Goal: Task Accomplishment & Management: Complete application form

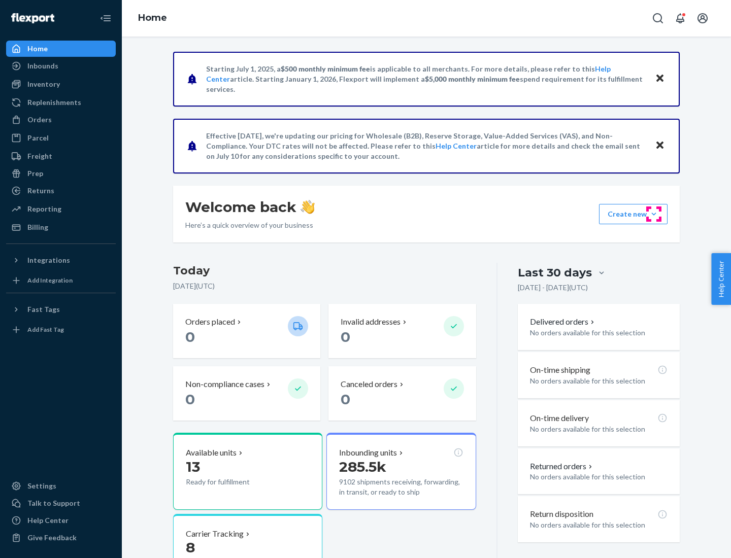
click at [654, 214] on button "Create new Create new inbound Create new order Create new product" at bounding box center [633, 214] width 69 height 20
click at [61, 66] on div "Inbounds" at bounding box center [61, 66] width 108 height 14
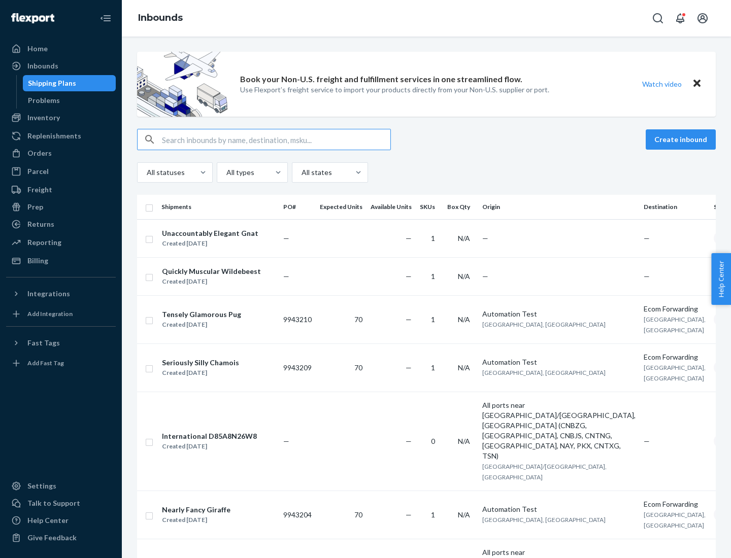
click at [682, 140] on button "Create inbound" at bounding box center [681, 139] width 70 height 20
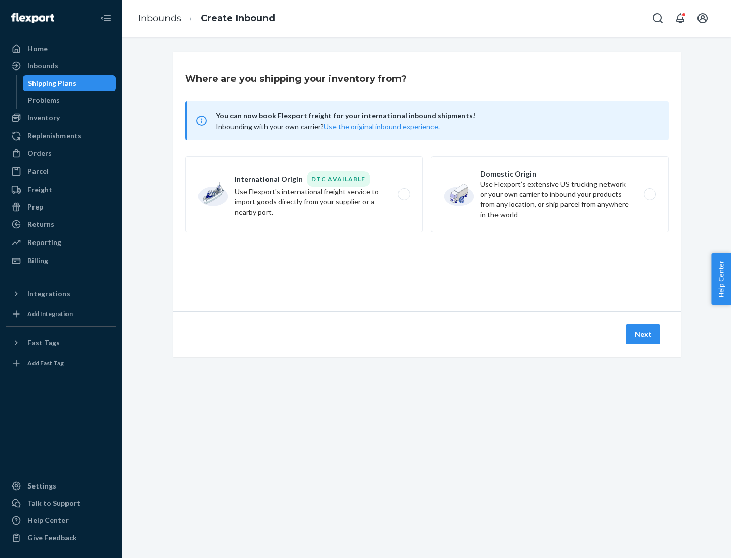
click at [550, 194] on label "Domestic Origin Use Flexport’s extensive US trucking network or your own carrie…" at bounding box center [550, 194] width 238 height 76
click at [649, 194] on input "Domestic Origin Use Flexport’s extensive US trucking network or your own carrie…" at bounding box center [652, 194] width 7 height 7
radio input "true"
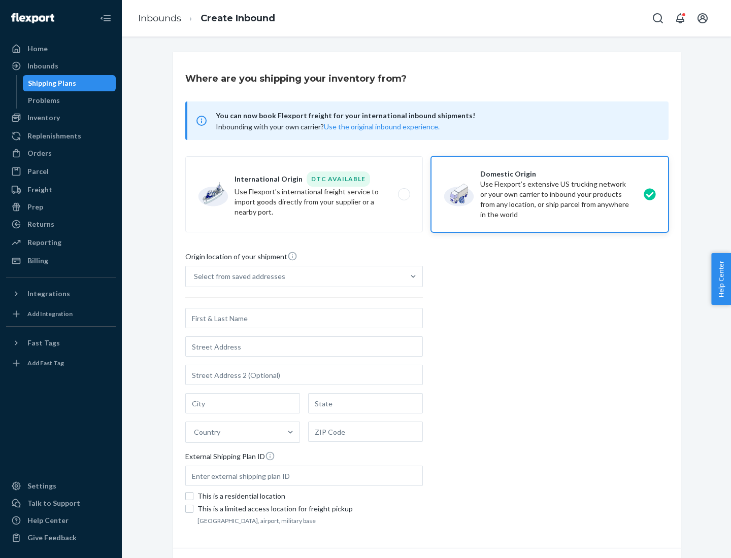
click at [237, 277] on div "Select from saved addresses" at bounding box center [239, 277] width 91 height 10
click at [195, 277] on input "Select from saved addresses" at bounding box center [194, 277] width 1 height 10
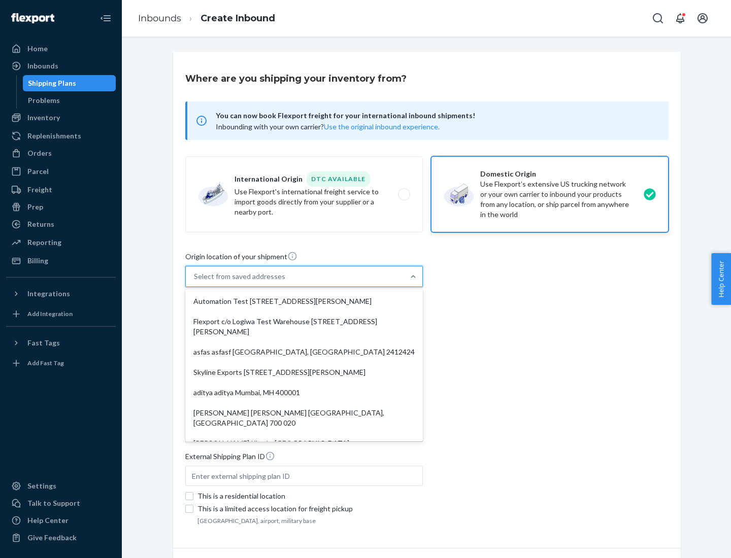
scroll to position [4, 0]
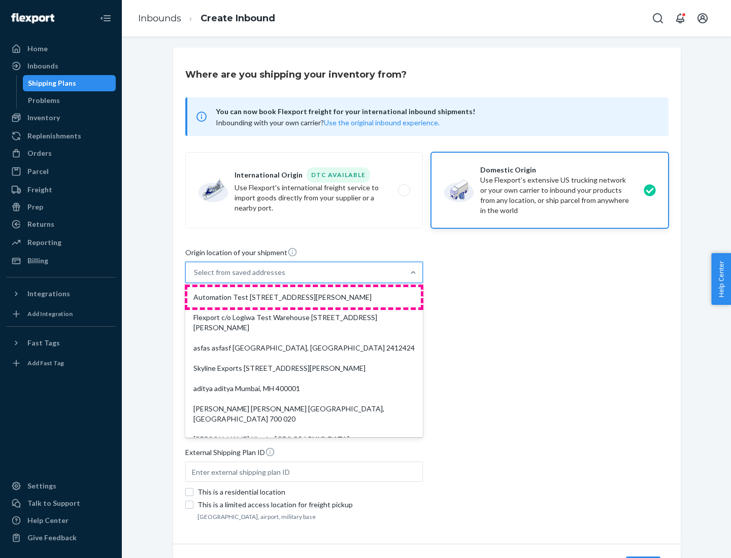
click at [304, 297] on div "Automation Test [STREET_ADDRESS][PERSON_NAME]" at bounding box center [303, 297] width 233 height 20
click at [195, 278] on input "option Automation Test [STREET_ADDRESS][PERSON_NAME]. 9 results available. Use …" at bounding box center [194, 272] width 1 height 10
type input "Automation Test"
type input "9th Floor"
type input "[GEOGRAPHIC_DATA]"
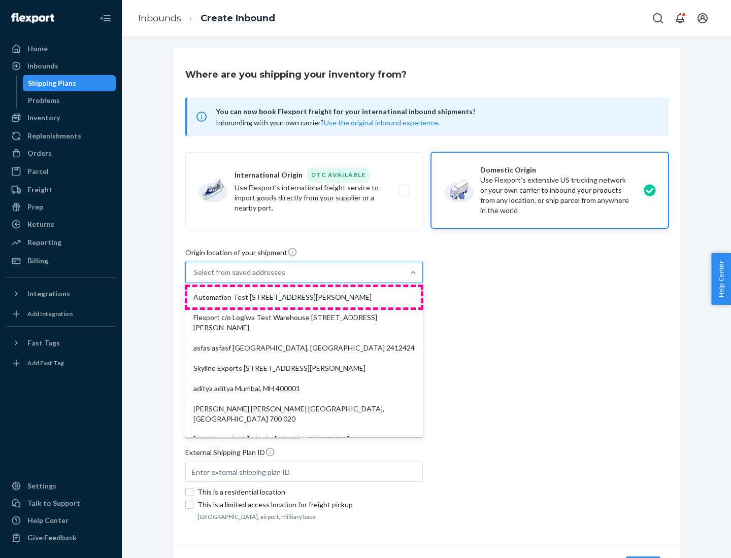
type input "CA"
type input "94104"
type input "[STREET_ADDRESS][PERSON_NAME]"
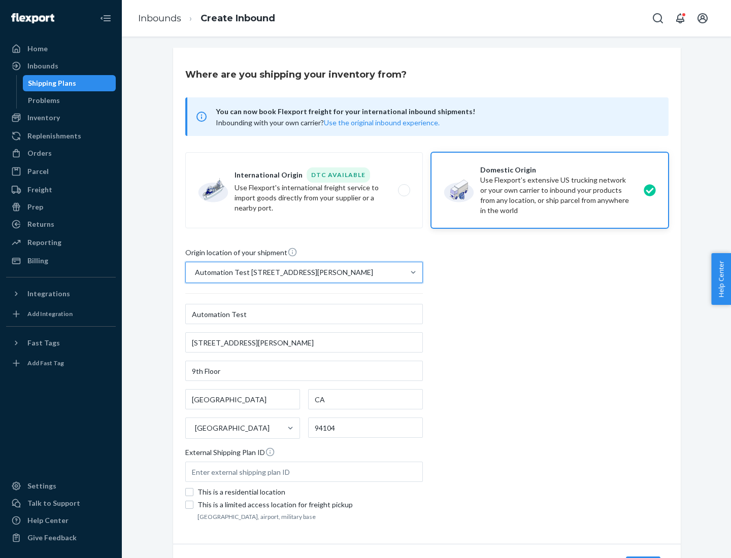
scroll to position [59, 0]
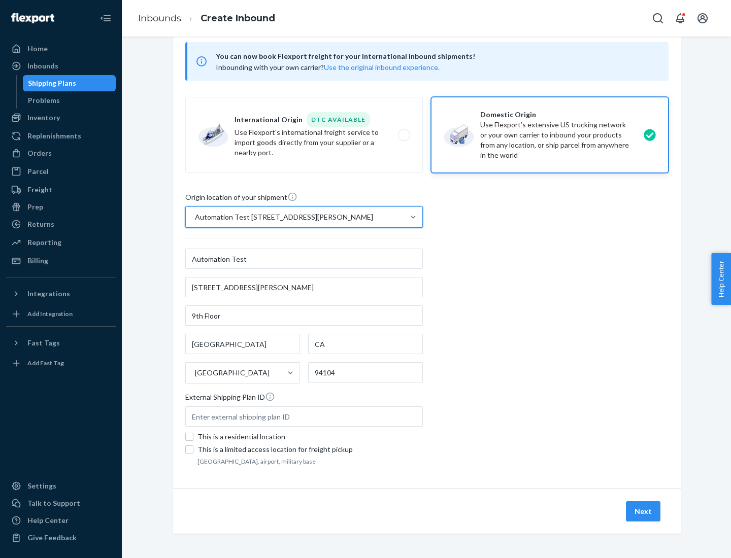
click at [644, 512] on button "Next" at bounding box center [643, 511] width 35 height 20
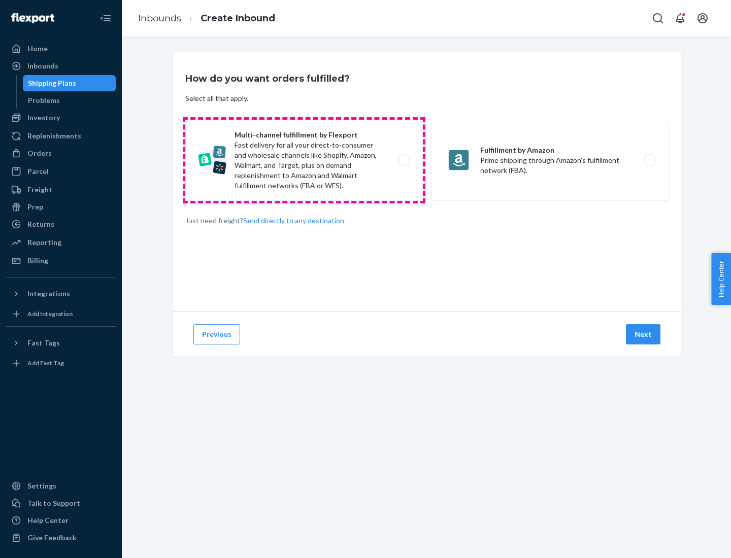
click at [304, 160] on label "Multi-channel fulfillment by Flexport Fast delivery for all your direct-to-cons…" at bounding box center [304, 160] width 238 height 81
click at [403, 160] on input "Multi-channel fulfillment by Flexport Fast delivery for all your direct-to-cons…" at bounding box center [406, 160] width 7 height 7
radio input "true"
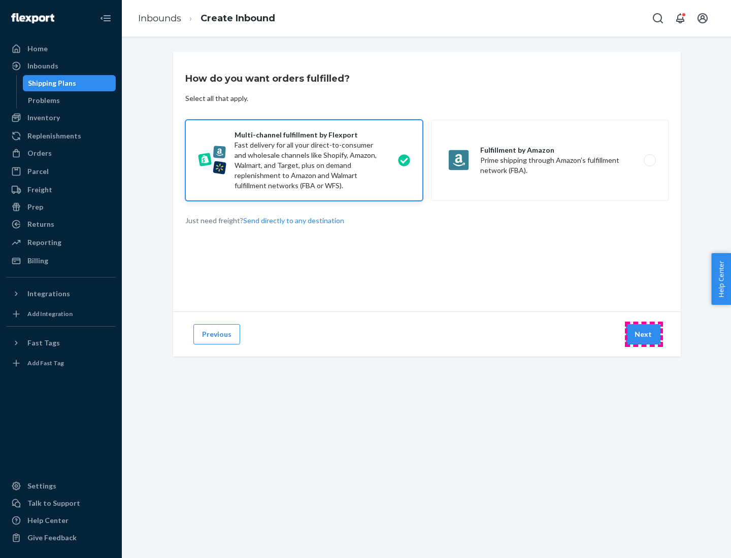
click at [644, 334] on button "Next" at bounding box center [643, 334] width 35 height 20
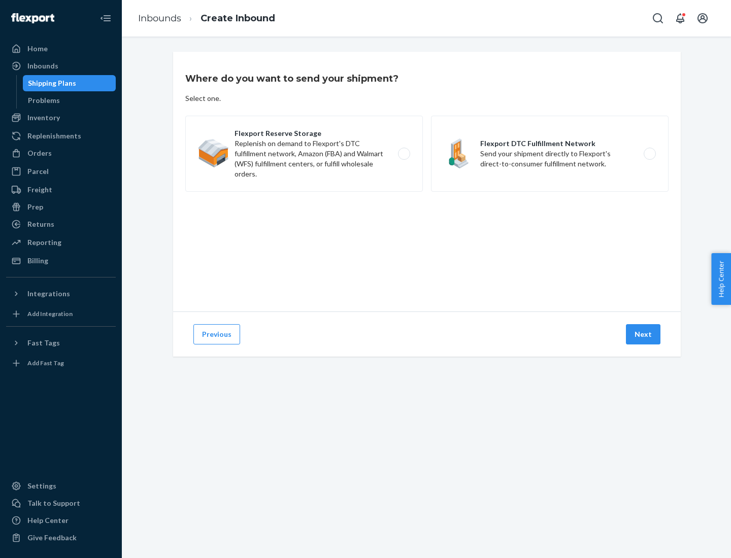
click at [550, 154] on label "Flexport DTC Fulfillment Network Send your shipment directly to Flexport's dire…" at bounding box center [550, 154] width 238 height 76
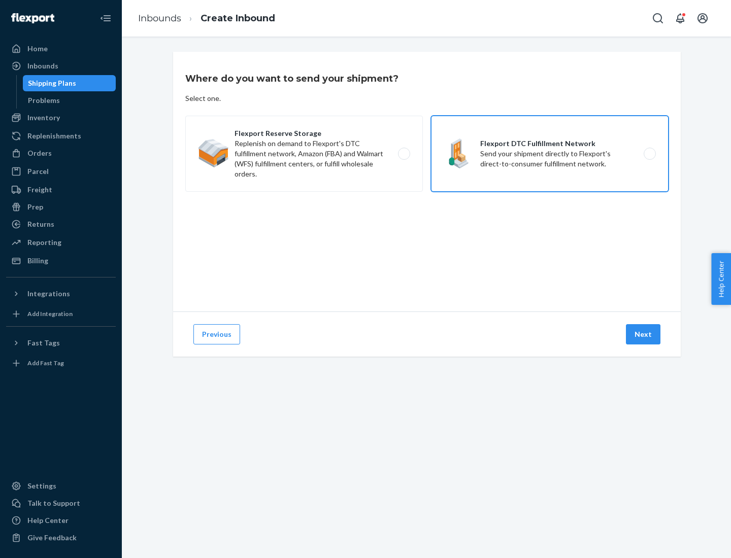
click at [649, 154] on input "Flexport DTC Fulfillment Network Send your shipment directly to Flexport's dire…" at bounding box center [652, 154] width 7 height 7
radio input "true"
click at [644, 334] on button "Next" at bounding box center [643, 334] width 35 height 20
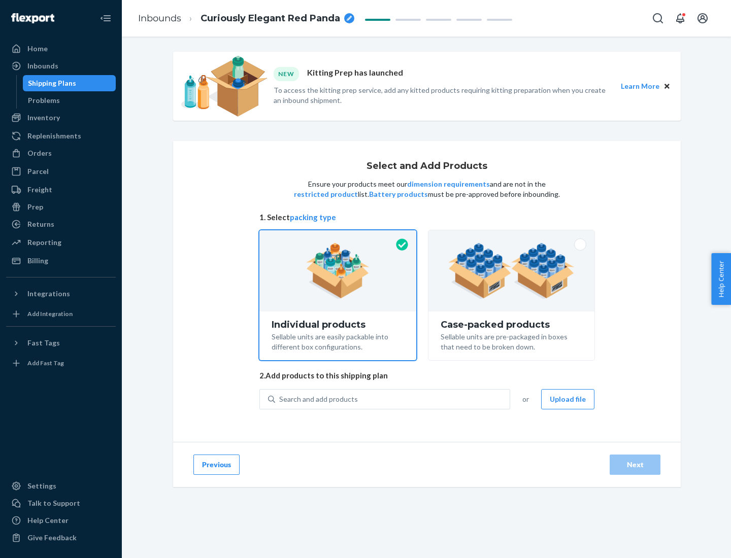
click at [512, 271] on img at bounding box center [511, 271] width 126 height 56
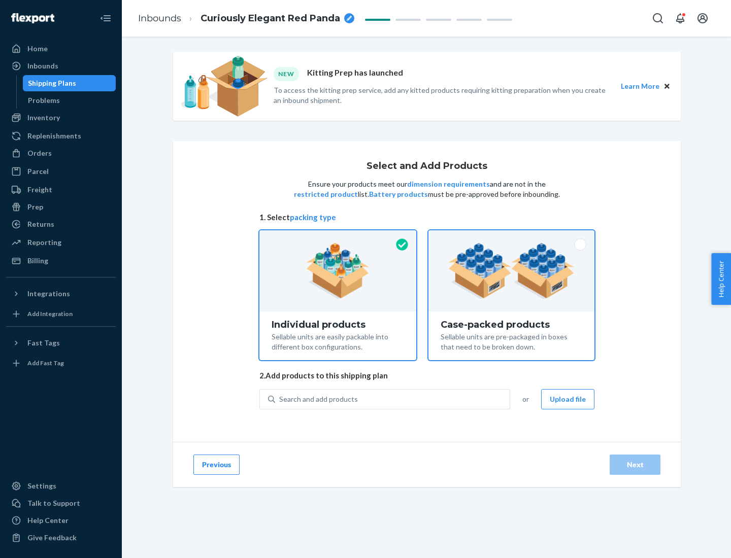
click at [512, 237] on input "Case-packed products Sellable units are pre-packaged in boxes that need to be b…" at bounding box center [511, 233] width 7 height 7
radio input "true"
radio input "false"
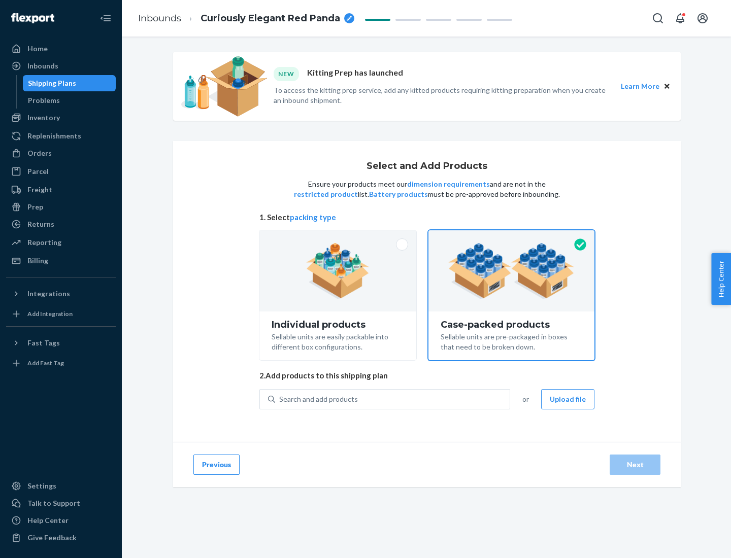
click at [393, 399] on div "Search and add products" at bounding box center [392, 399] width 234 height 18
click at [280, 399] on input "Search and add products" at bounding box center [279, 399] width 1 height 10
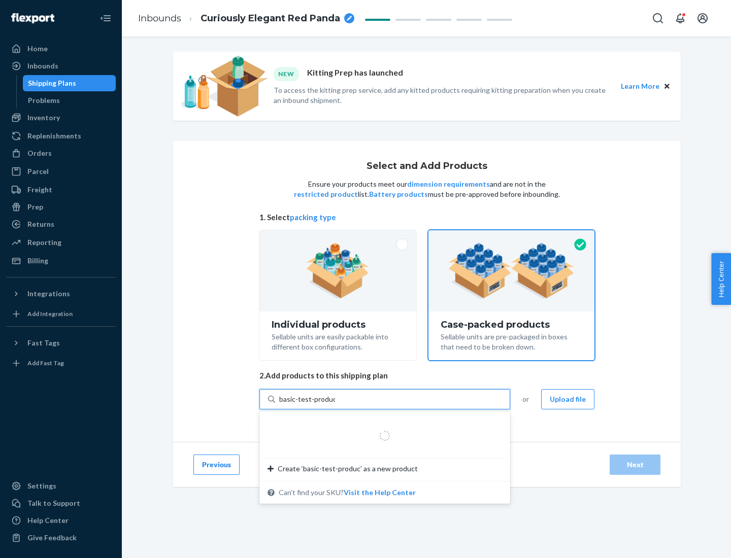
type input "basic-test-product-1"
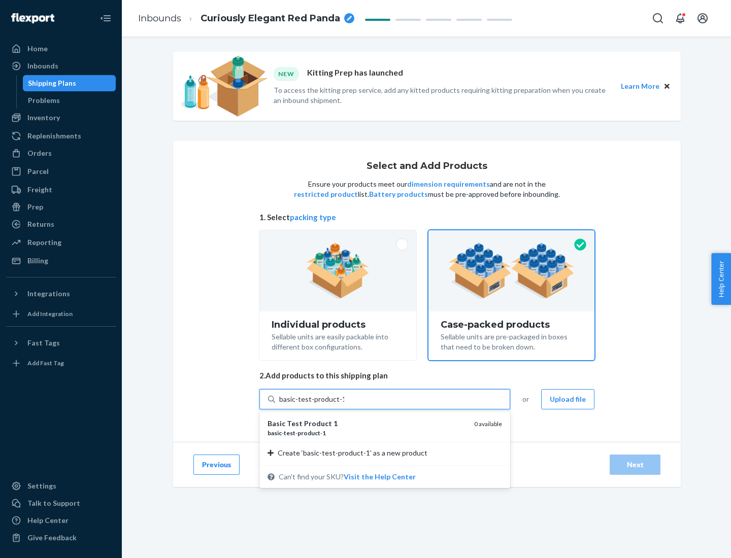
click at [367, 433] on div "basic - test - product - 1" at bounding box center [366, 433] width 198 height 9
click at [344, 404] on input "basic-test-product-1" at bounding box center [311, 399] width 65 height 10
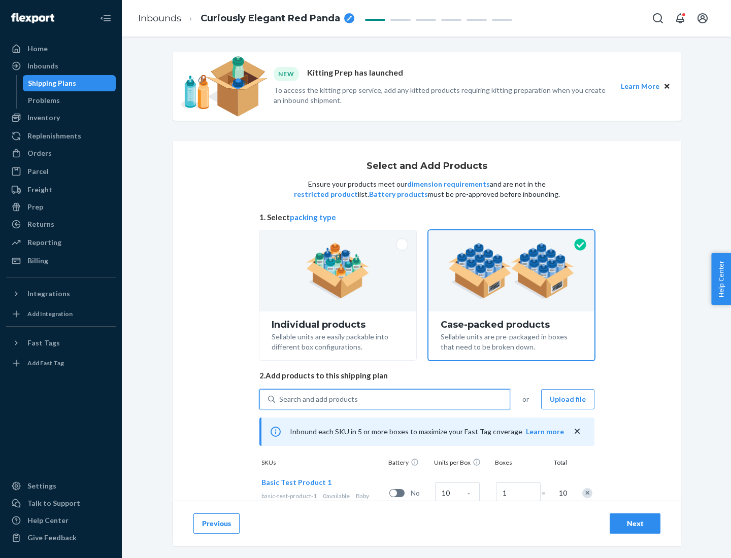
scroll to position [37, 0]
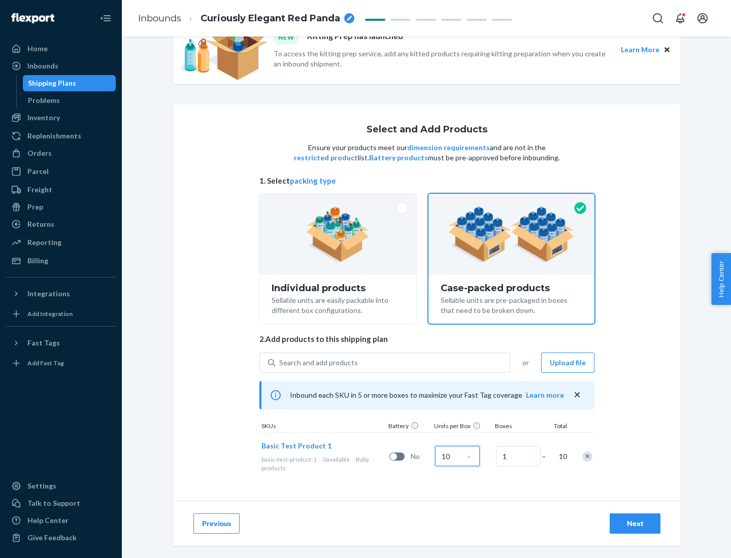
type input "10"
type input "7"
click at [635, 524] on div "Next" at bounding box center [634, 524] width 33 height 10
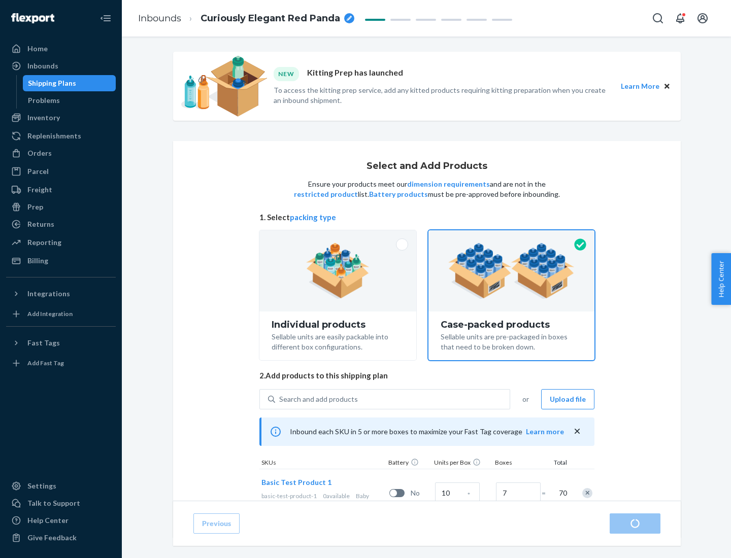
radio input "true"
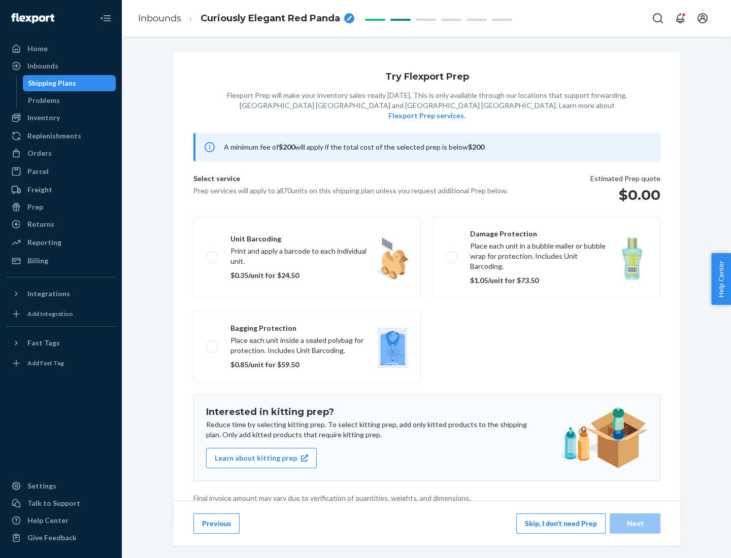
scroll to position [3, 0]
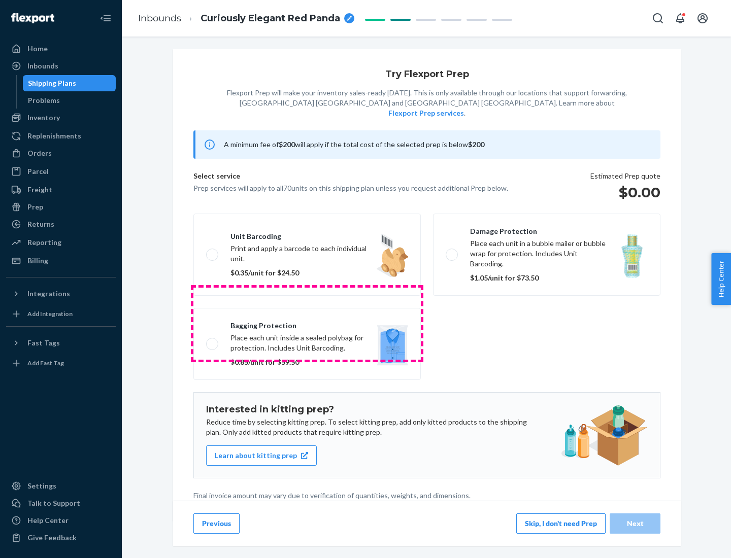
click at [307, 323] on label "Bagging protection Place each unit inside a sealed polybag for protection. Incl…" at bounding box center [306, 344] width 227 height 72
click at [213, 341] on input "Bagging protection Place each unit inside a sealed polybag for protection. Incl…" at bounding box center [209, 344] width 7 height 7
checkbox input "true"
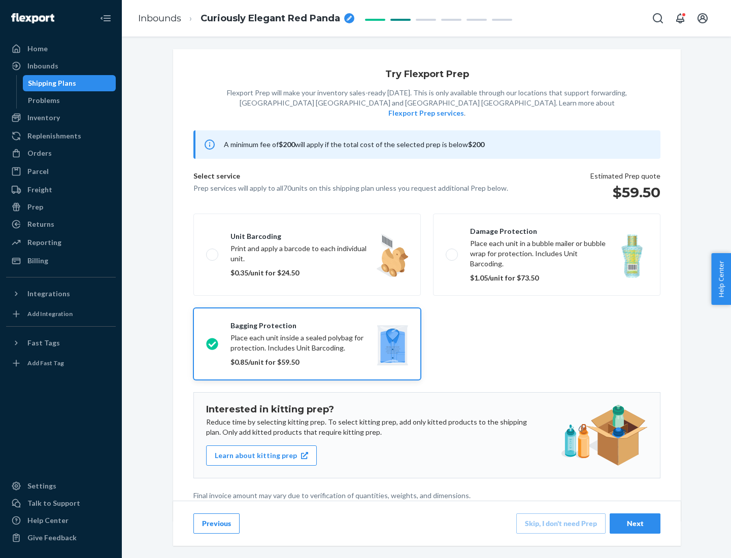
click at [635, 523] on div "Next" at bounding box center [634, 524] width 33 height 10
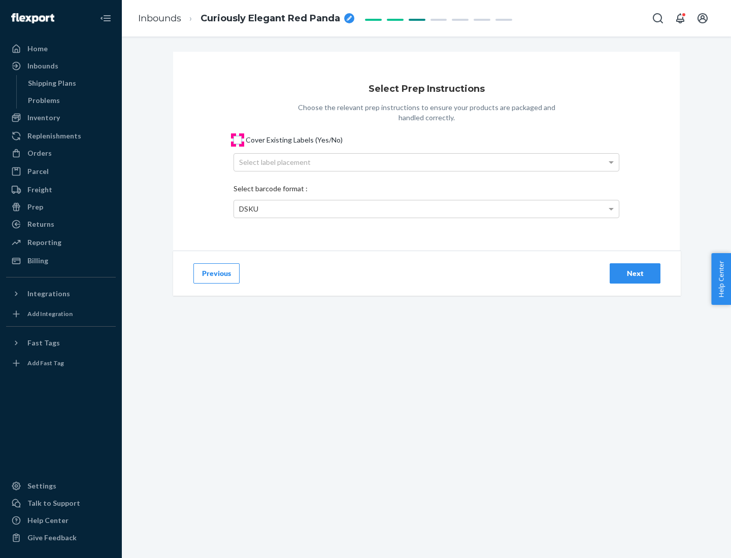
click at [238, 140] on input "Cover Existing Labels (Yes/No)" at bounding box center [237, 140] width 8 height 8
checkbox input "true"
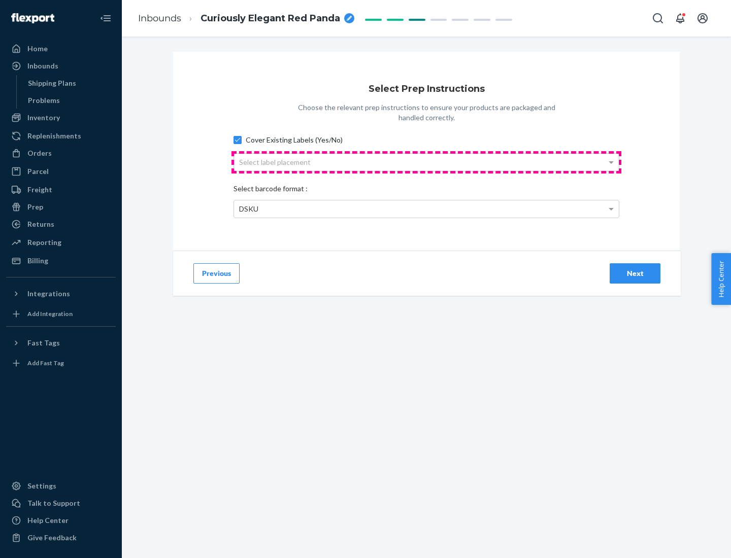
click at [426, 162] on div "Select label placement" at bounding box center [426, 162] width 385 height 17
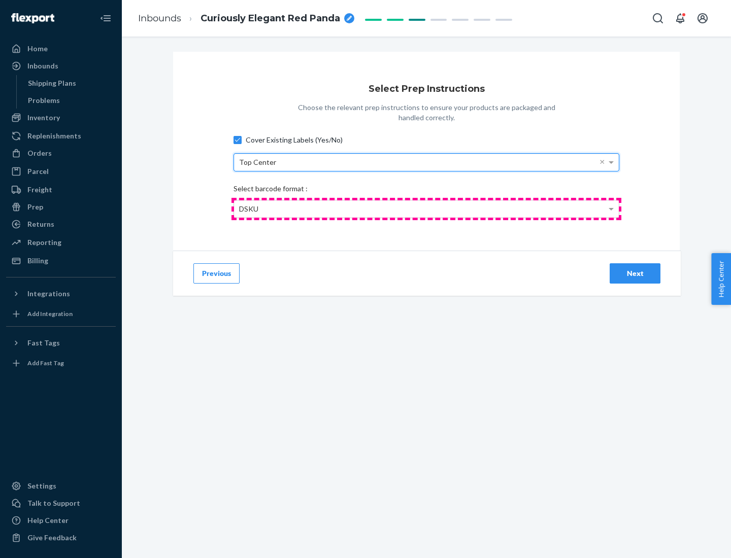
click at [426, 209] on div "DSKU" at bounding box center [426, 208] width 385 height 17
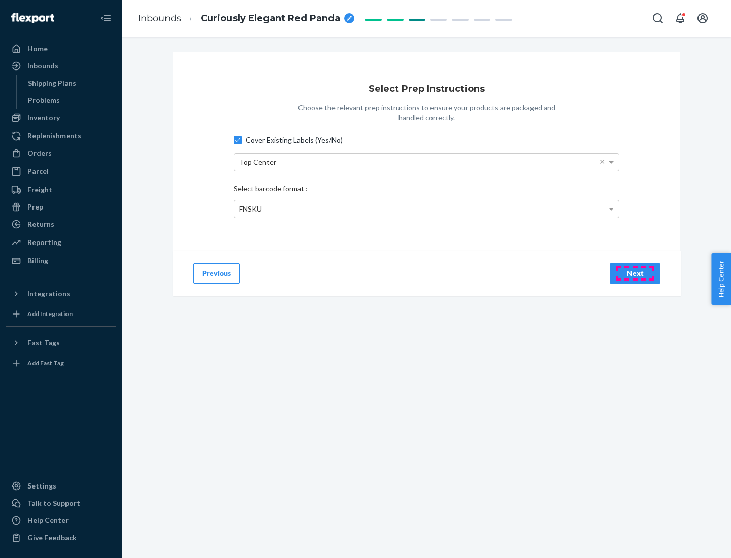
click at [635, 273] on div "Next" at bounding box center [634, 273] width 33 height 10
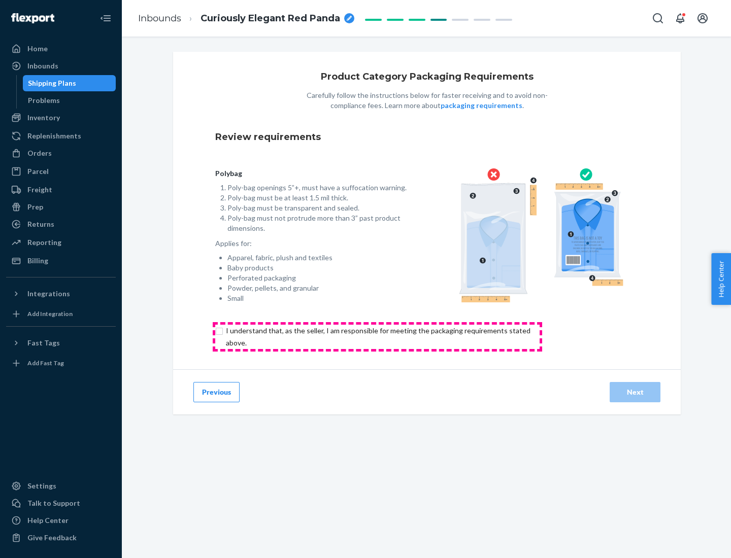
click at [377, 336] on input "checkbox" at bounding box center [384, 337] width 338 height 24
checkbox input "true"
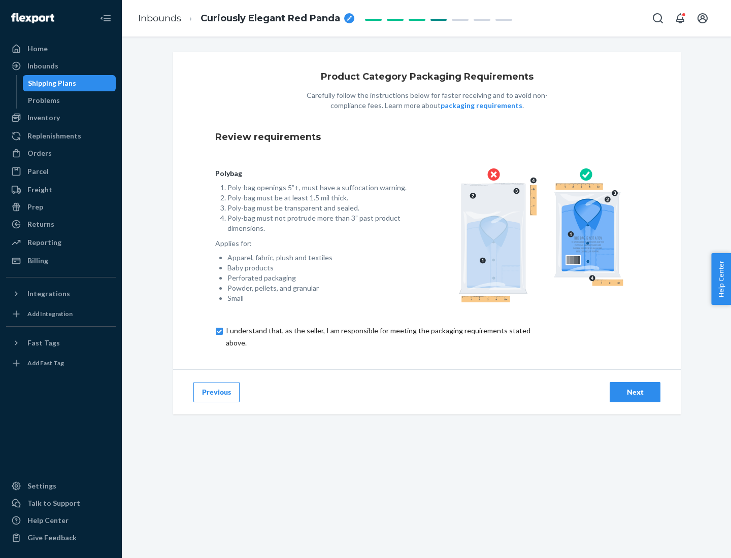
click at [635, 392] on div "Next" at bounding box center [634, 392] width 33 height 10
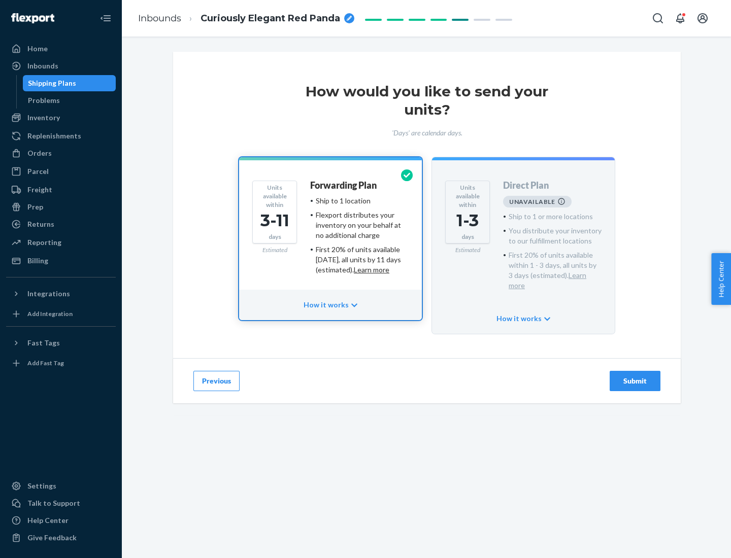
click at [344, 185] on h4 "Forwarding Plan" at bounding box center [343, 186] width 66 height 10
click at [635, 376] on div "Submit" at bounding box center [634, 381] width 33 height 10
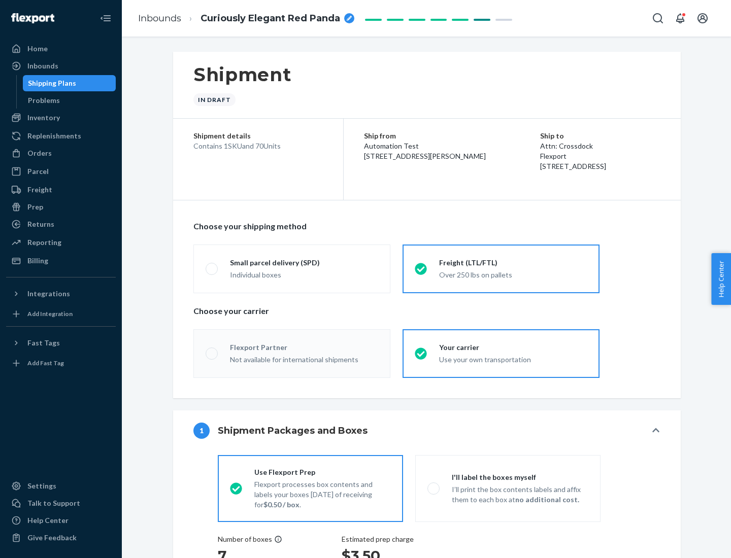
radio input "true"
radio input "false"
radio input "true"
radio input "false"
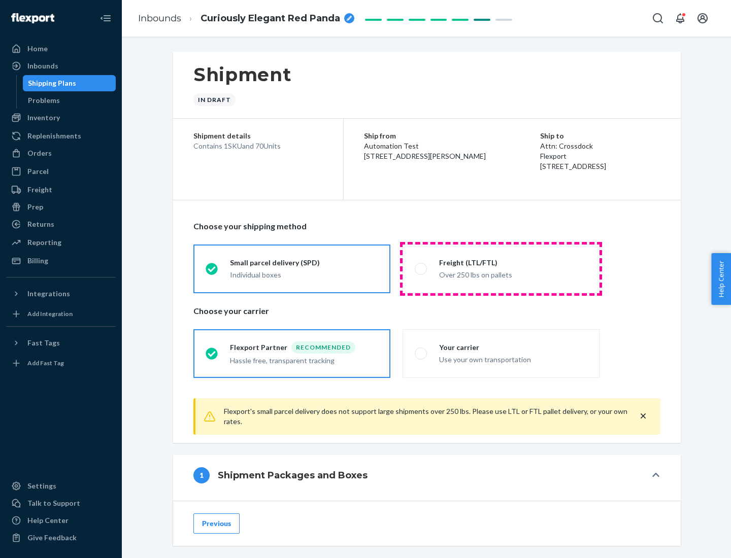
click at [501, 268] on div "Over 250 lbs on pallets" at bounding box center [513, 274] width 148 height 12
click at [421, 268] on input "Freight (LTL/FTL) Over 250 lbs on pallets" at bounding box center [418, 268] width 7 height 7
radio input "true"
radio input "false"
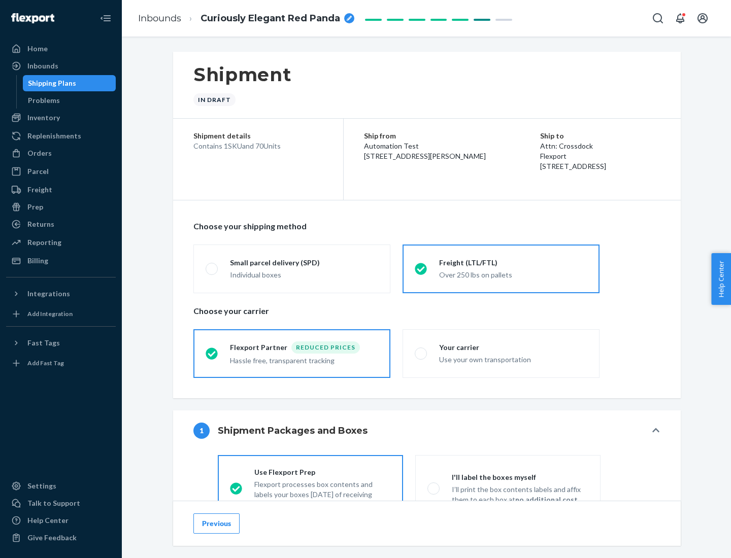
scroll to position [56, 0]
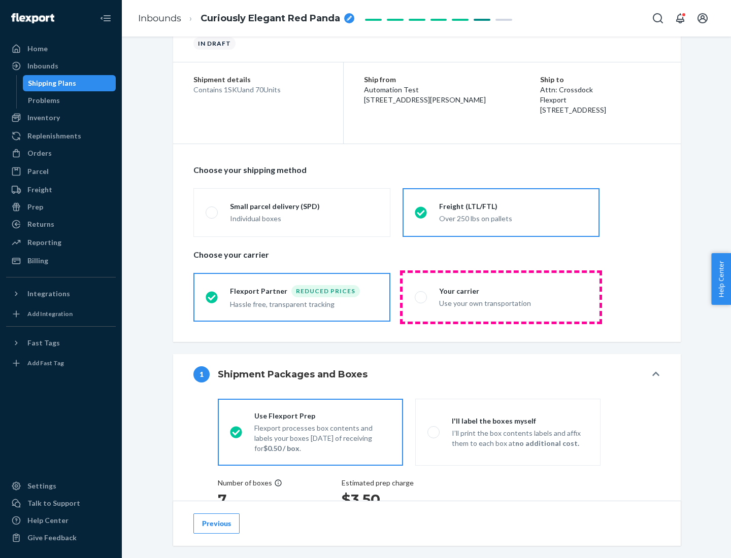
click at [501, 297] on div "Use your own transportation" at bounding box center [513, 302] width 148 height 12
click at [421, 297] on input "Your carrier Use your own transportation" at bounding box center [418, 297] width 7 height 7
radio input "true"
radio input "false"
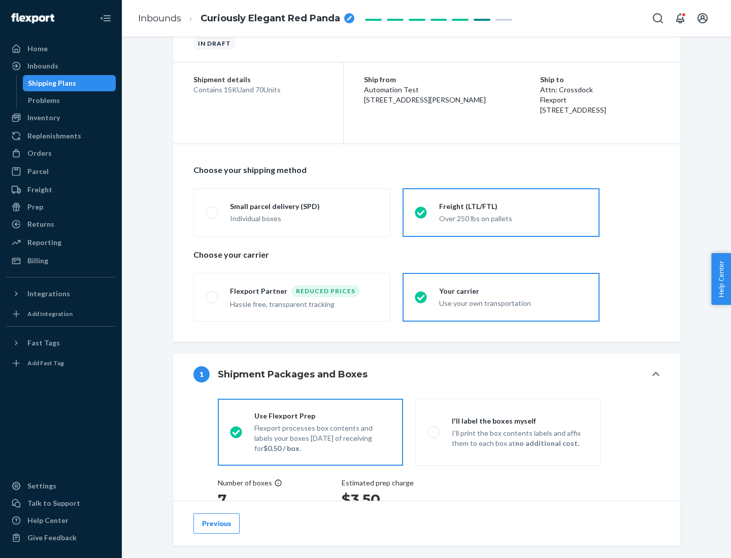
scroll to position [191, 0]
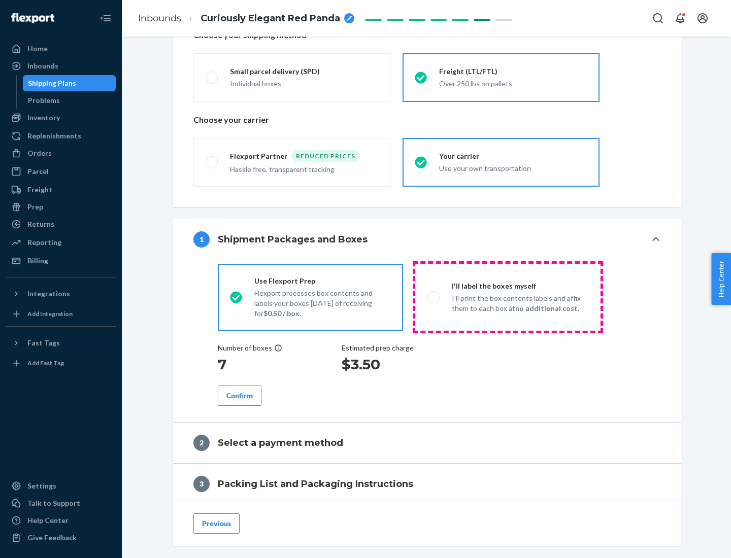
click at [508, 297] on p "I’ll print the box contents labels and affix them to each box at no additional …" at bounding box center [520, 303] width 137 height 20
click at [434, 297] on input "I'll label the boxes myself I’ll print the box contents labels and affix them t…" at bounding box center [430, 297] width 7 height 7
radio input "true"
radio input "false"
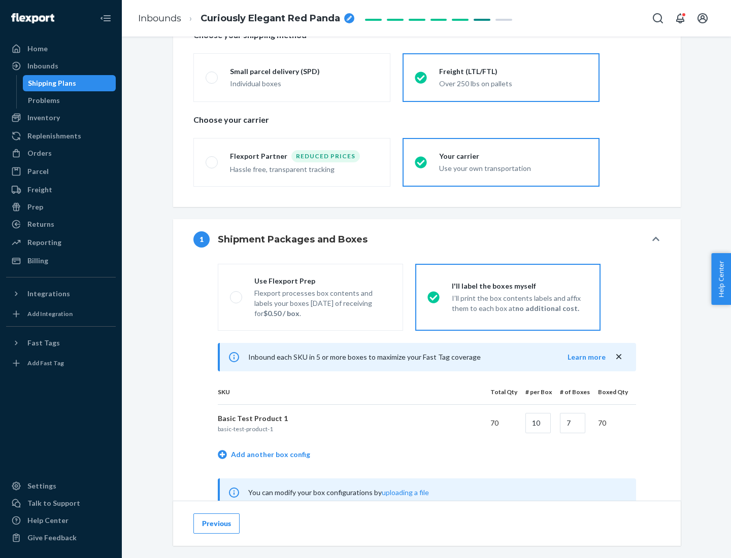
scroll to position [317, 0]
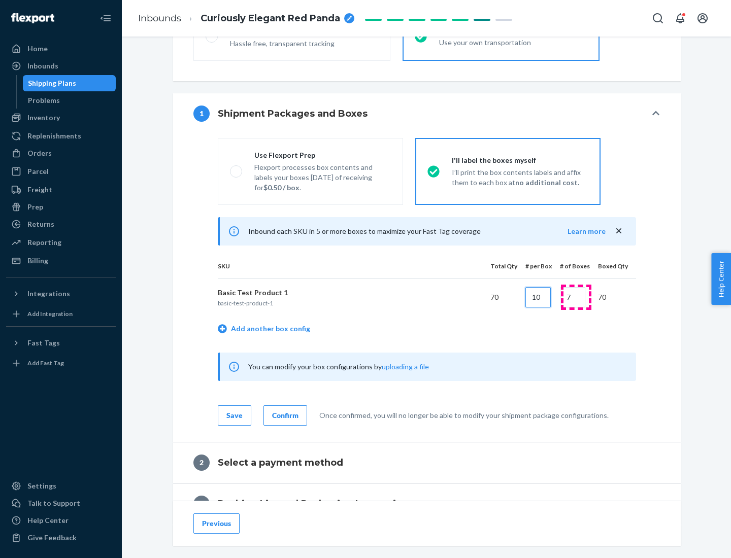
type input "10"
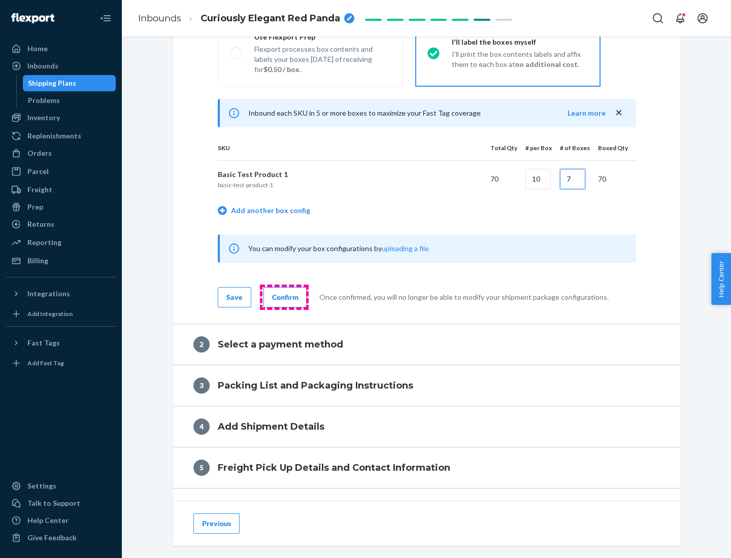
type input "7"
click at [284, 297] on div "Confirm" at bounding box center [285, 297] width 26 height 10
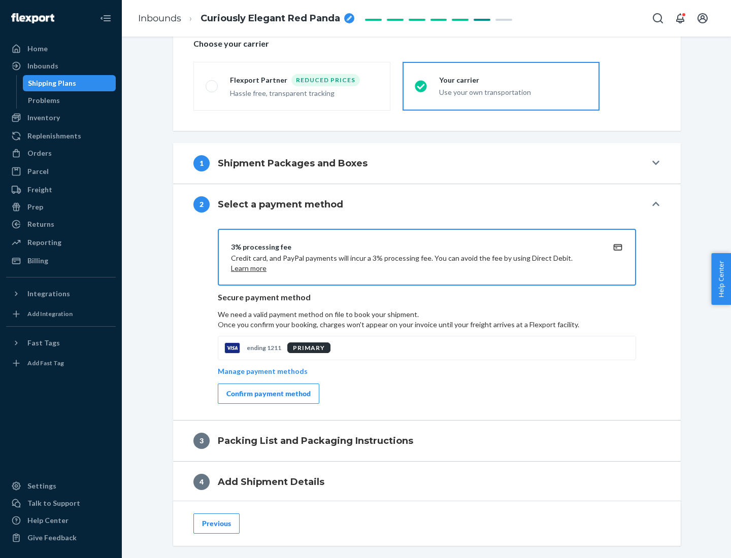
scroll to position [364, 0]
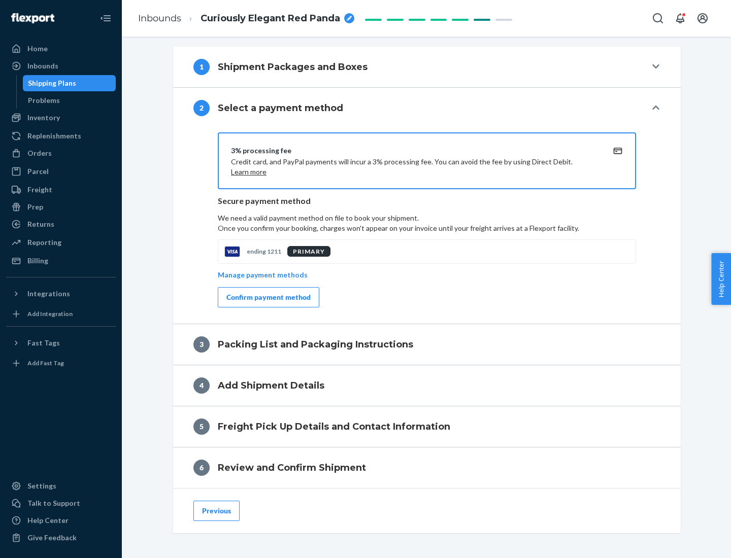
click at [267, 297] on div "Confirm payment method" at bounding box center [268, 297] width 84 height 10
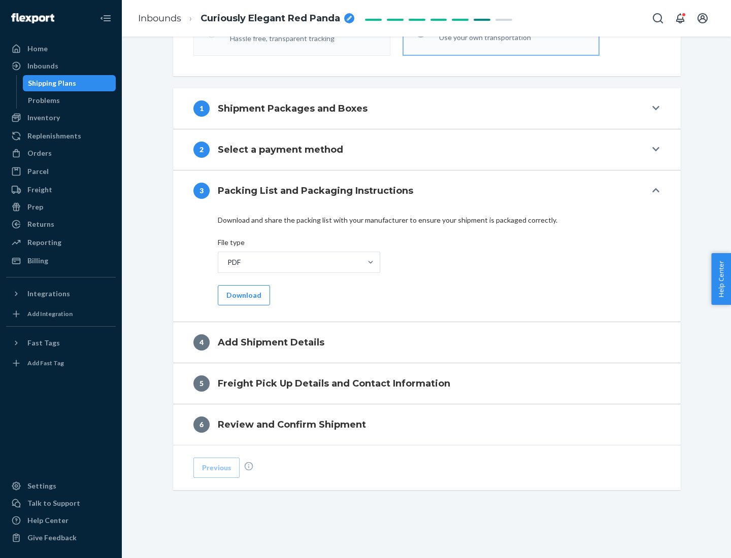
scroll to position [320, 0]
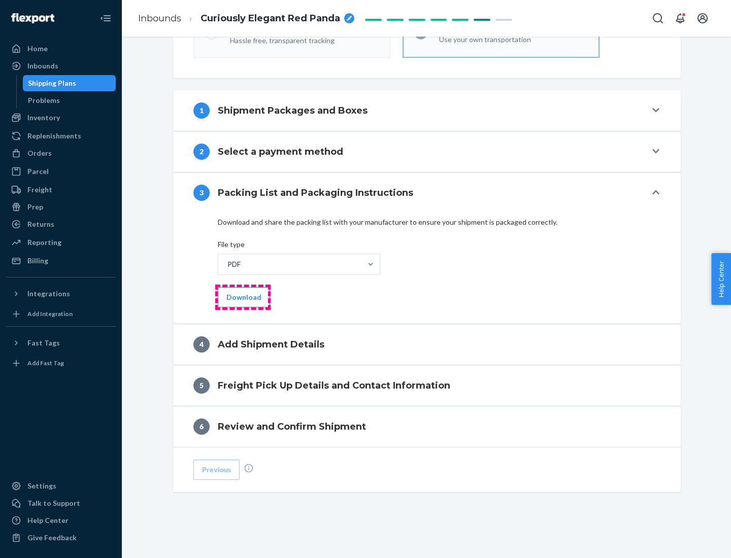
click at [243, 297] on button "Download" at bounding box center [244, 297] width 52 height 20
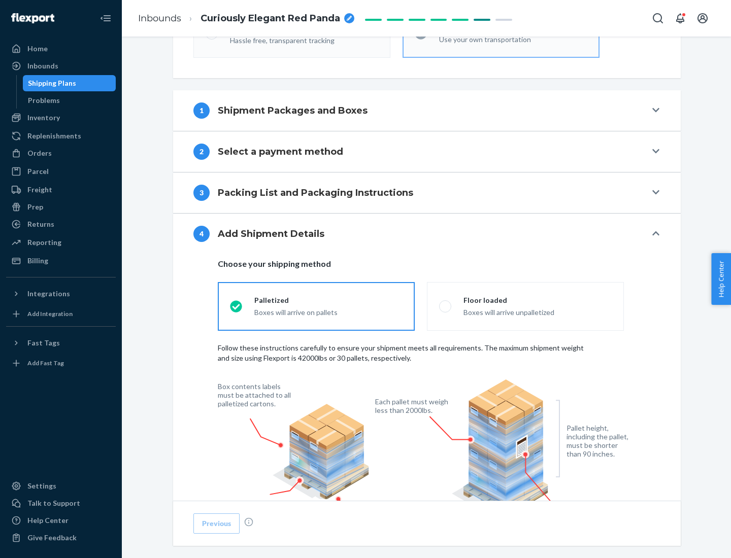
scroll to position [666, 0]
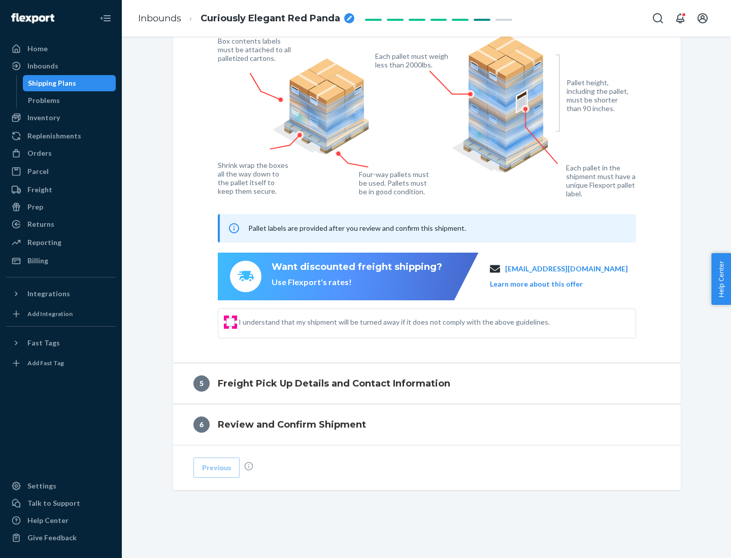
click at [230, 322] on input "I understand that my shipment will be turned away if it does not comply with th…" at bounding box center [230, 322] width 8 height 8
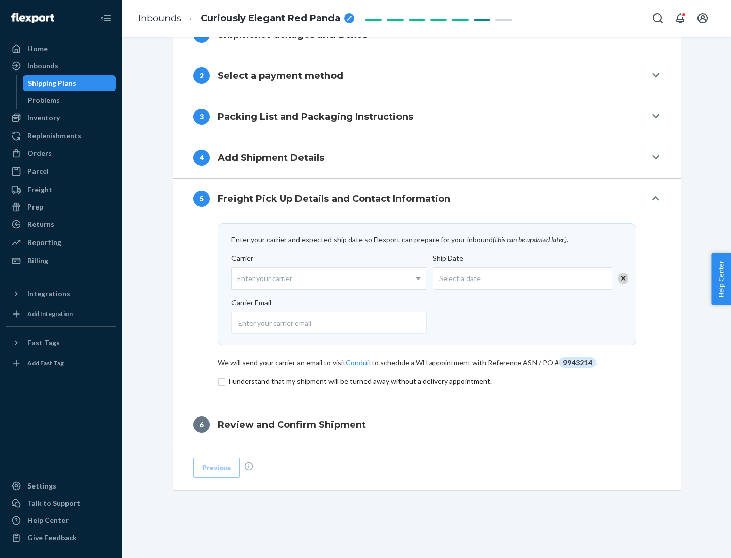
scroll to position [396, 0]
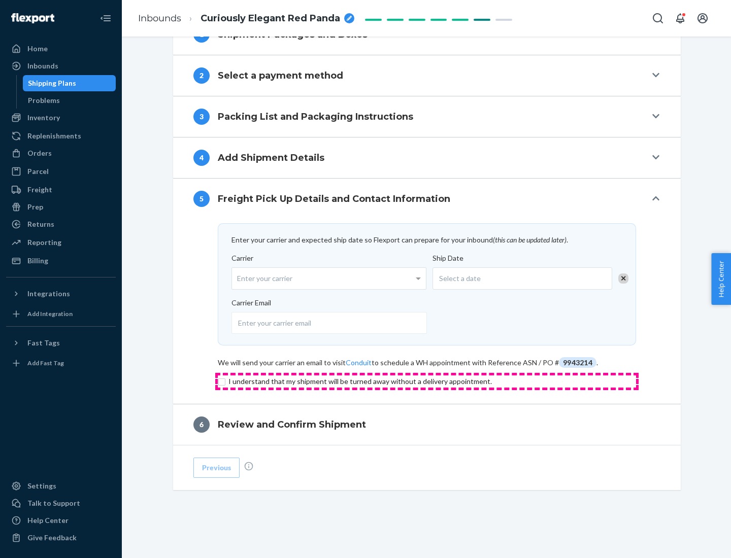
click at [427, 381] on input "checkbox" at bounding box center [427, 382] width 418 height 12
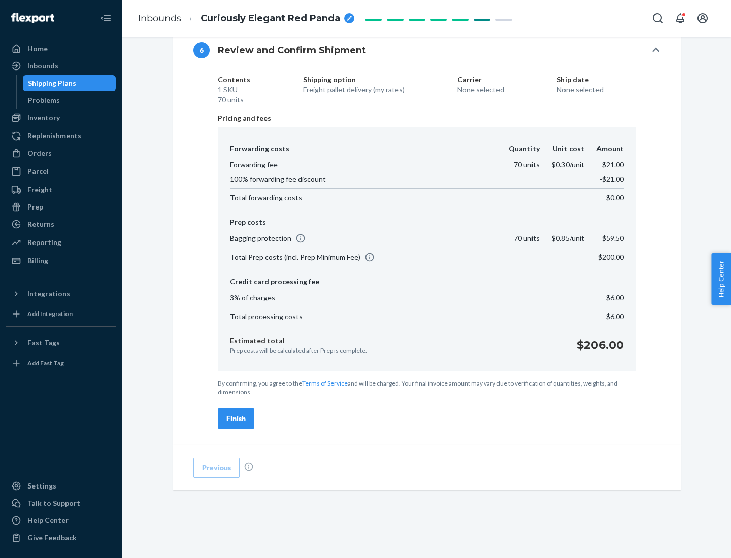
click at [236, 419] on div "Finish" at bounding box center [235, 419] width 19 height 10
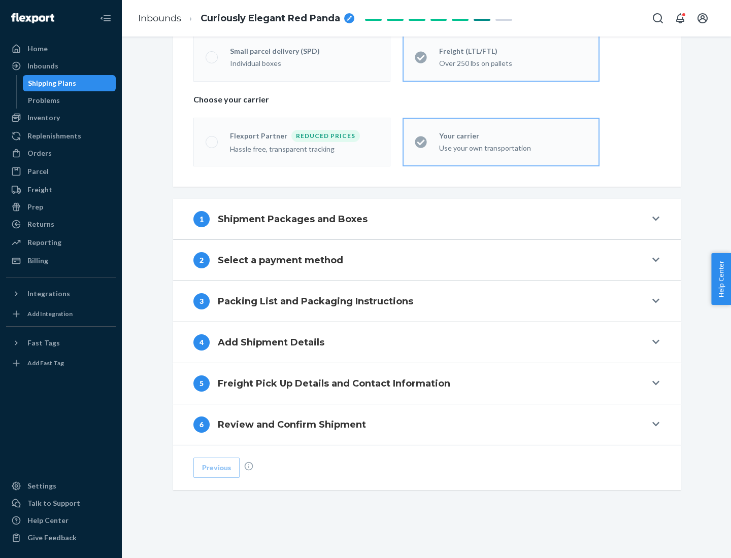
scroll to position [212, 0]
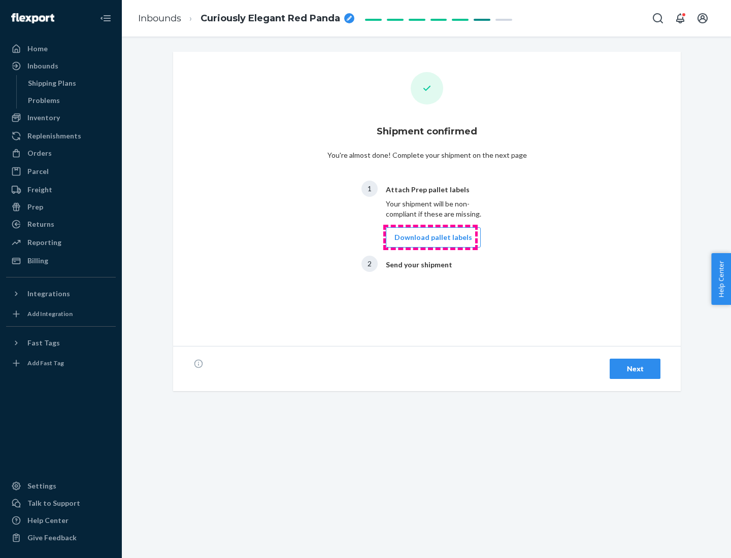
click at [430, 238] on button "Download pallet labels" at bounding box center [433, 237] width 95 height 20
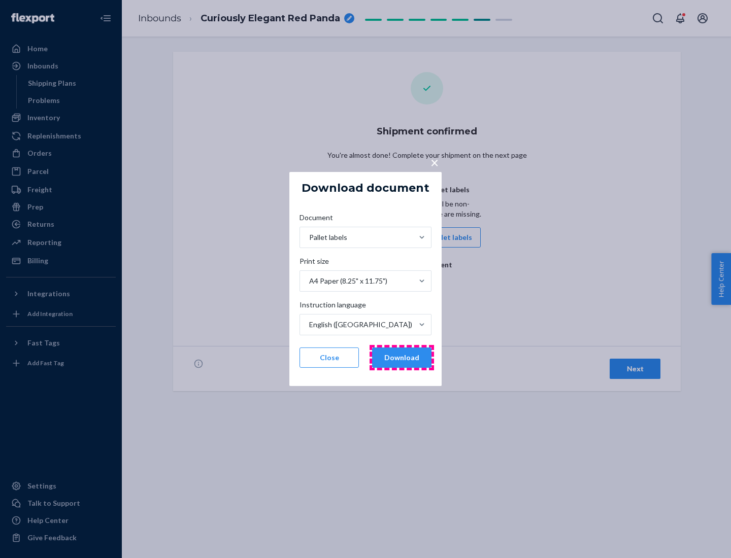
click at [401, 358] on button "Download" at bounding box center [401, 358] width 59 height 20
click at [434, 162] on span "×" at bounding box center [434, 162] width 8 height 17
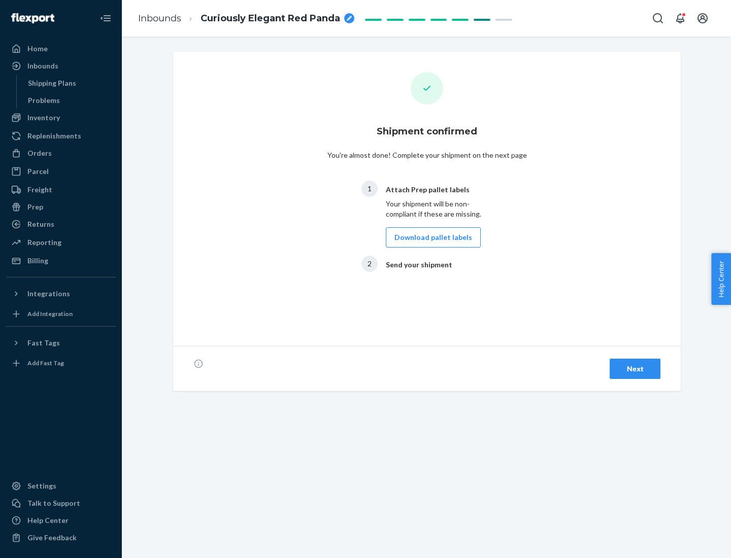
click at [635, 369] on div "Next" at bounding box center [634, 369] width 33 height 10
